Goal: Task Accomplishment & Management: Manage account settings

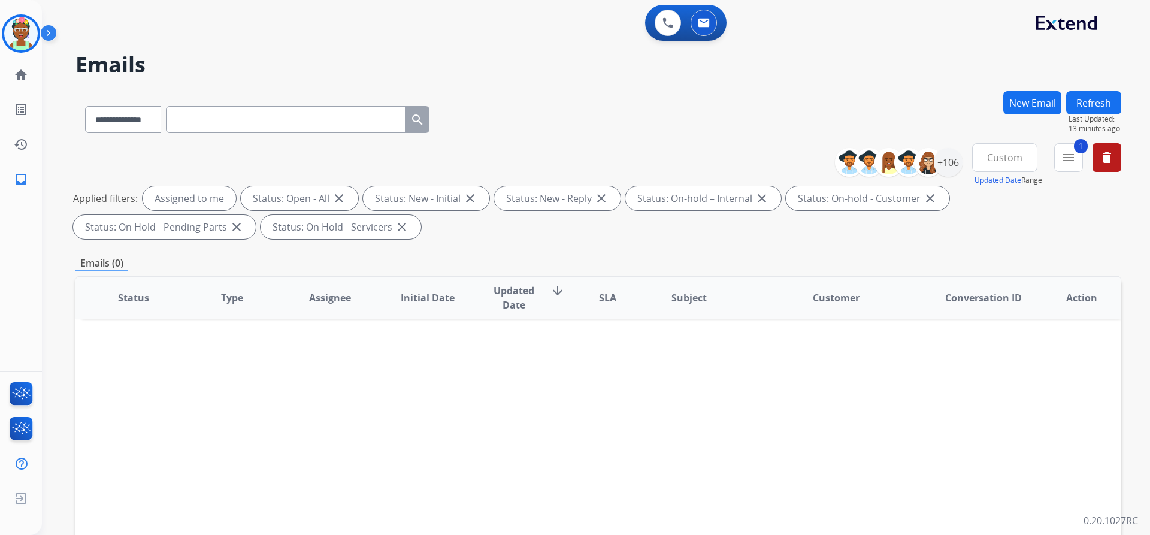
select select "**********"
click at [27, 37] on img at bounding box center [21, 34] width 34 height 34
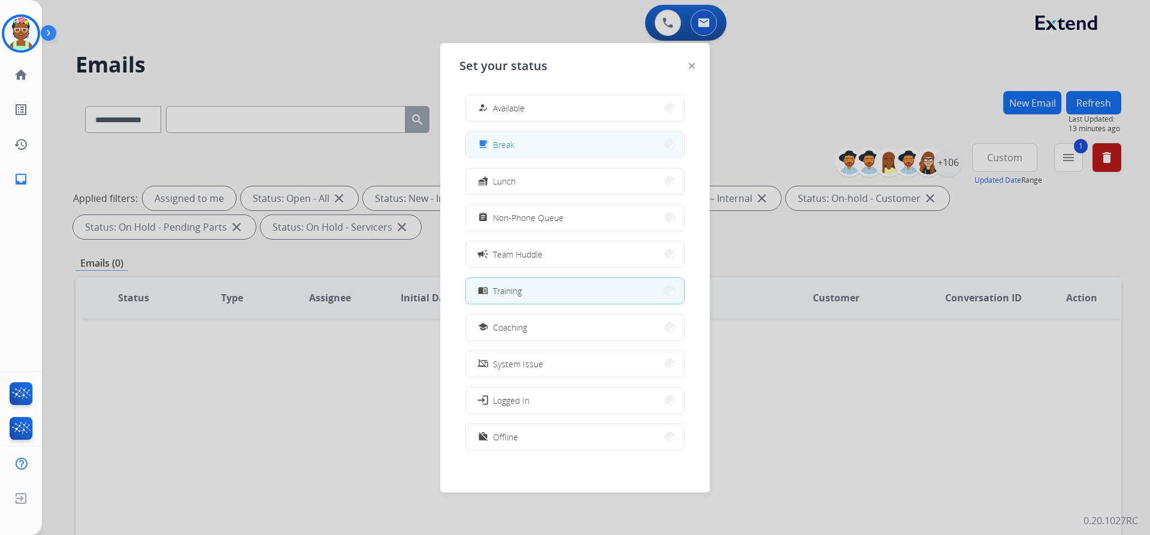
click at [544, 138] on button "free_breakfast Break" at bounding box center [575, 145] width 218 height 26
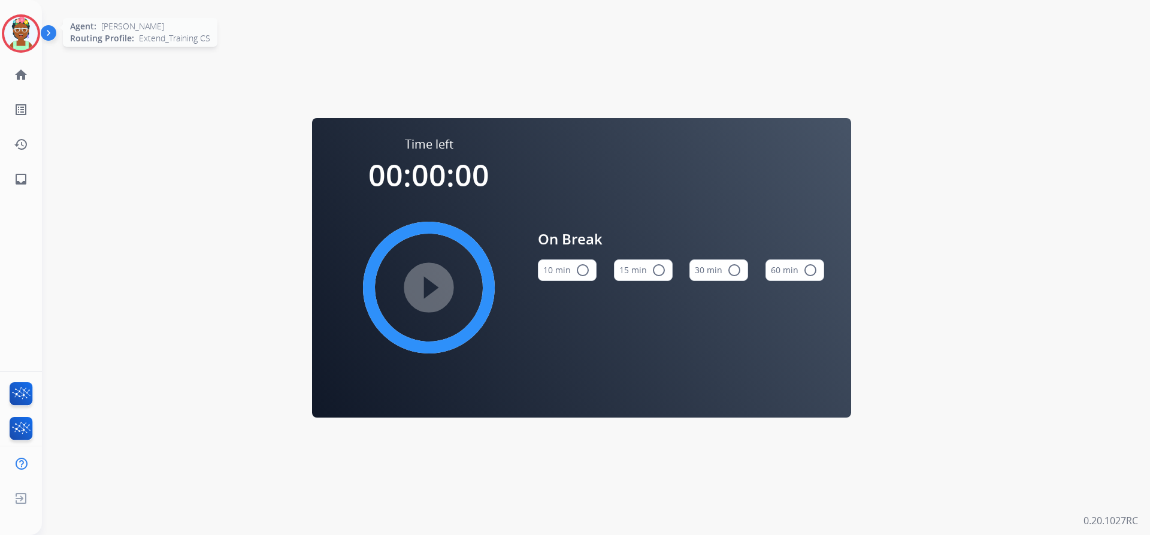
click at [16, 39] on img at bounding box center [21, 34] width 34 height 34
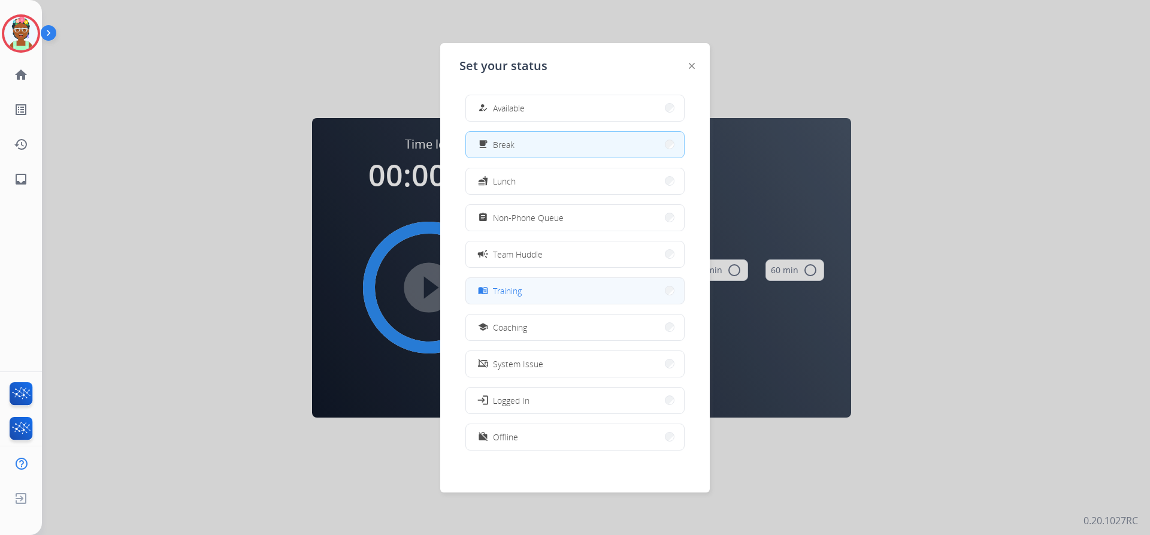
click at [537, 286] on button "menu_book Training" at bounding box center [575, 291] width 218 height 26
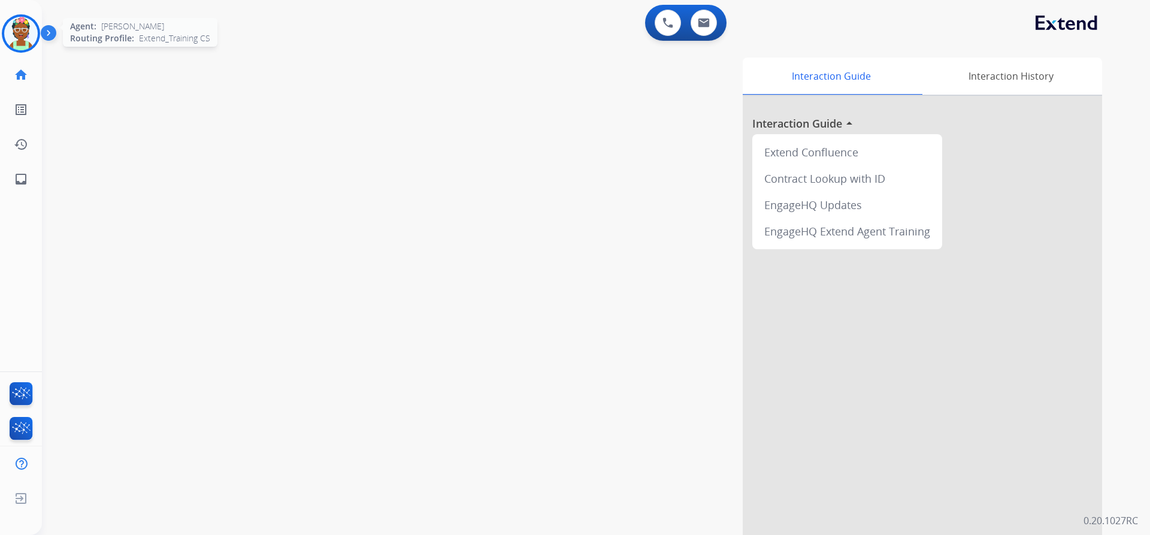
click at [29, 42] on img at bounding box center [21, 34] width 34 height 34
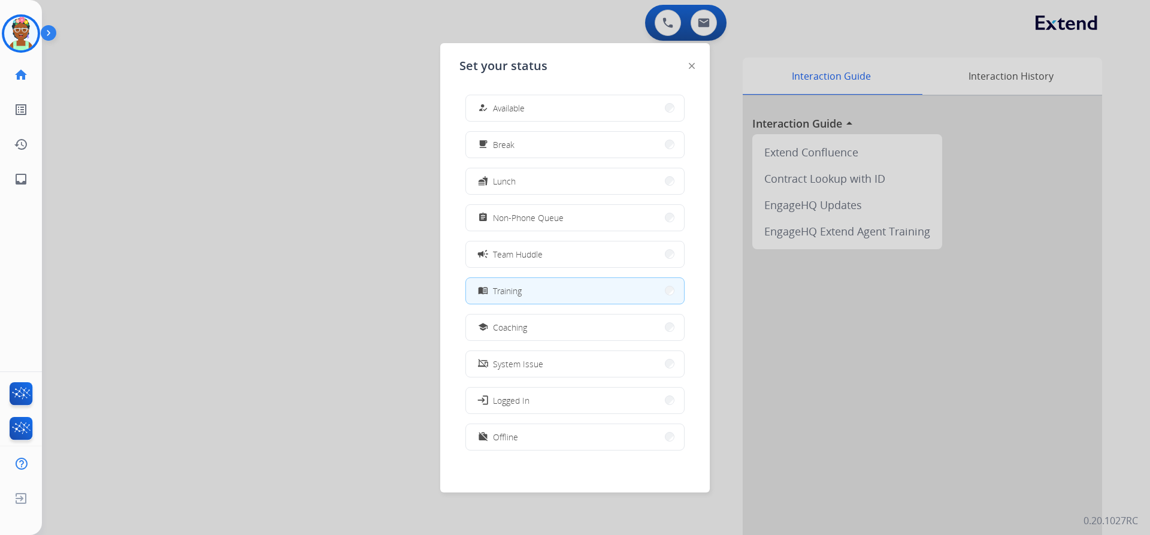
click at [537, 291] on button "menu_book Training" at bounding box center [575, 291] width 218 height 26
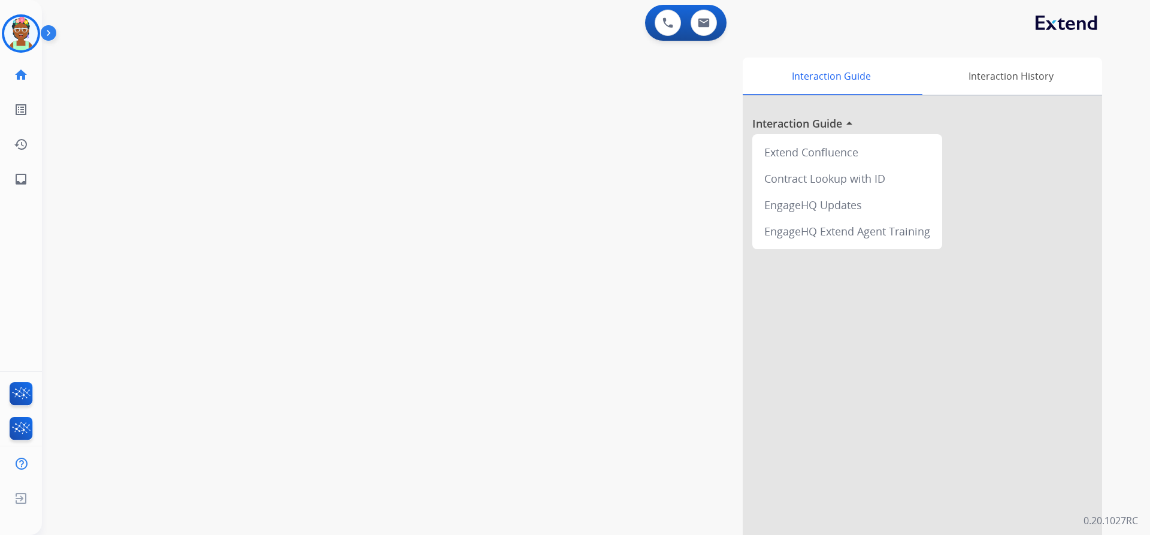
click at [216, 77] on div "swap_horiz Break voice bridge close_fullscreen Connect 3-Way Call merge_type Se…" at bounding box center [581, 293] width 1079 height 500
